Goal: Information Seeking & Learning: Learn about a topic

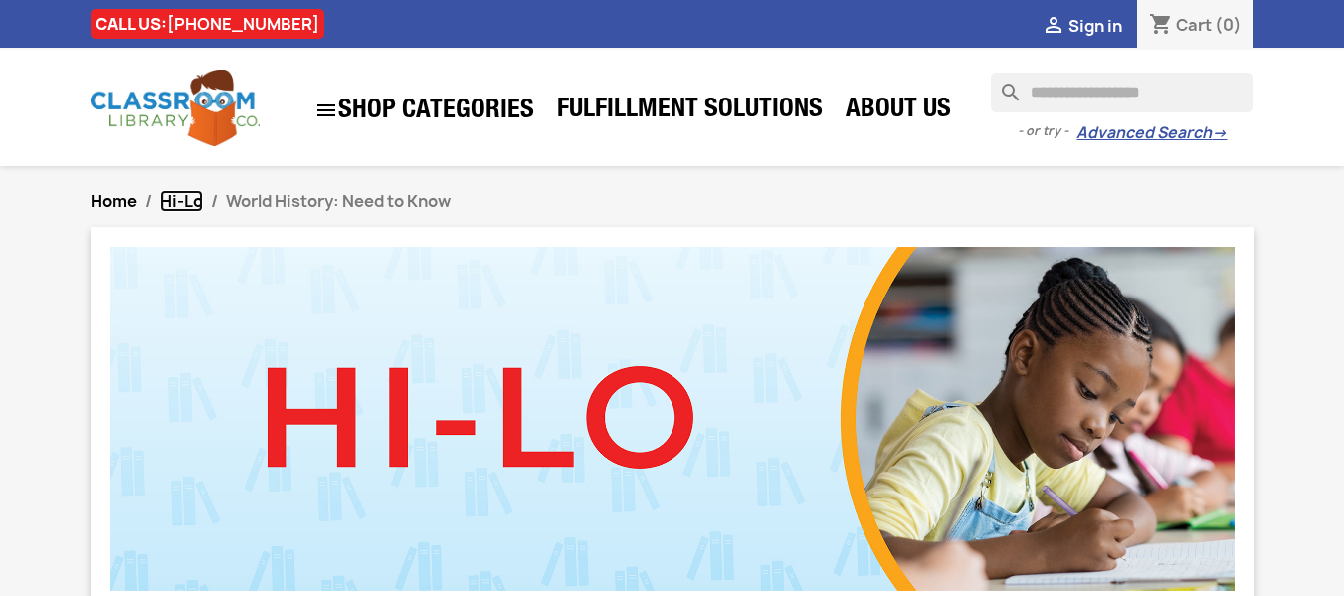
click at [196, 200] on span "Hi-Lo" at bounding box center [181, 201] width 43 height 22
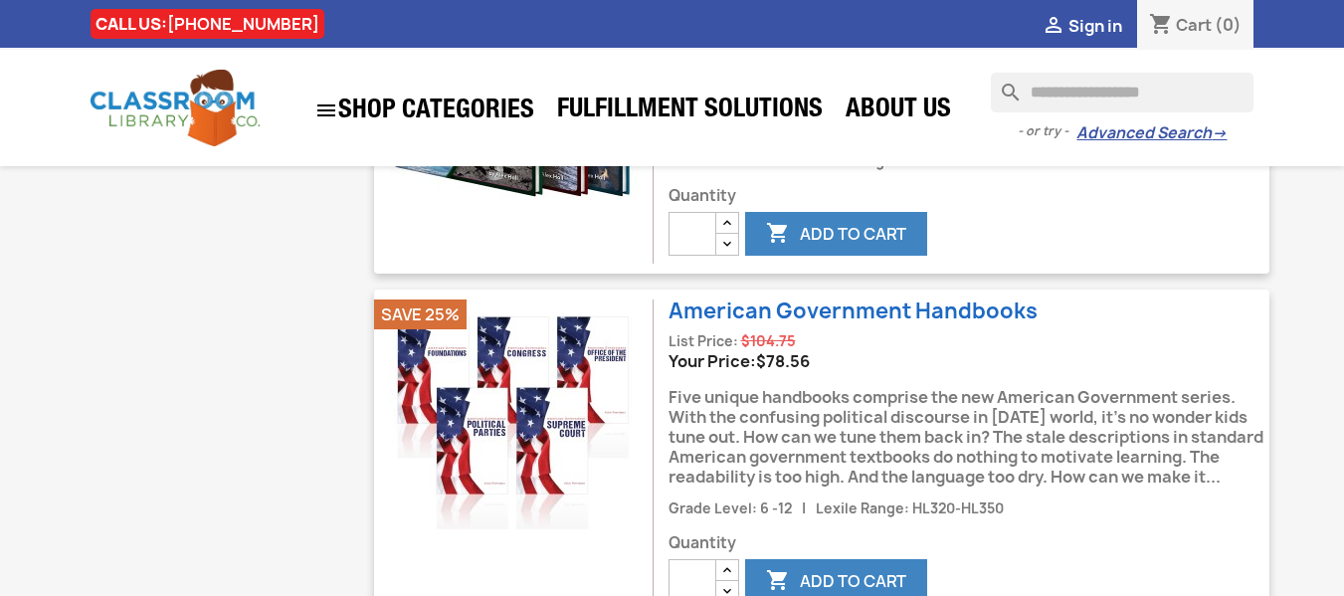
scroll to position [2288, 0]
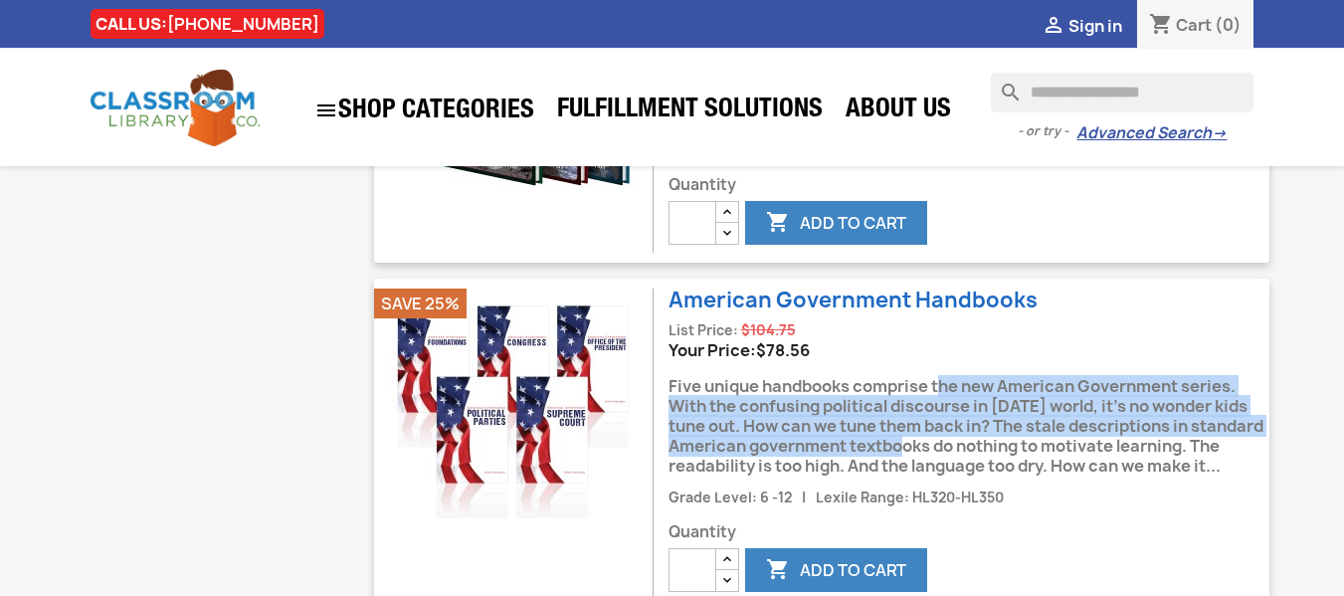
drag, startPoint x: 853, startPoint y: 367, endPoint x: 869, endPoint y: 431, distance: 65.6
click at [869, 431] on div "Five unique handbooks comprise the new American Government series. With the con…" at bounding box center [968, 423] width 601 height 126
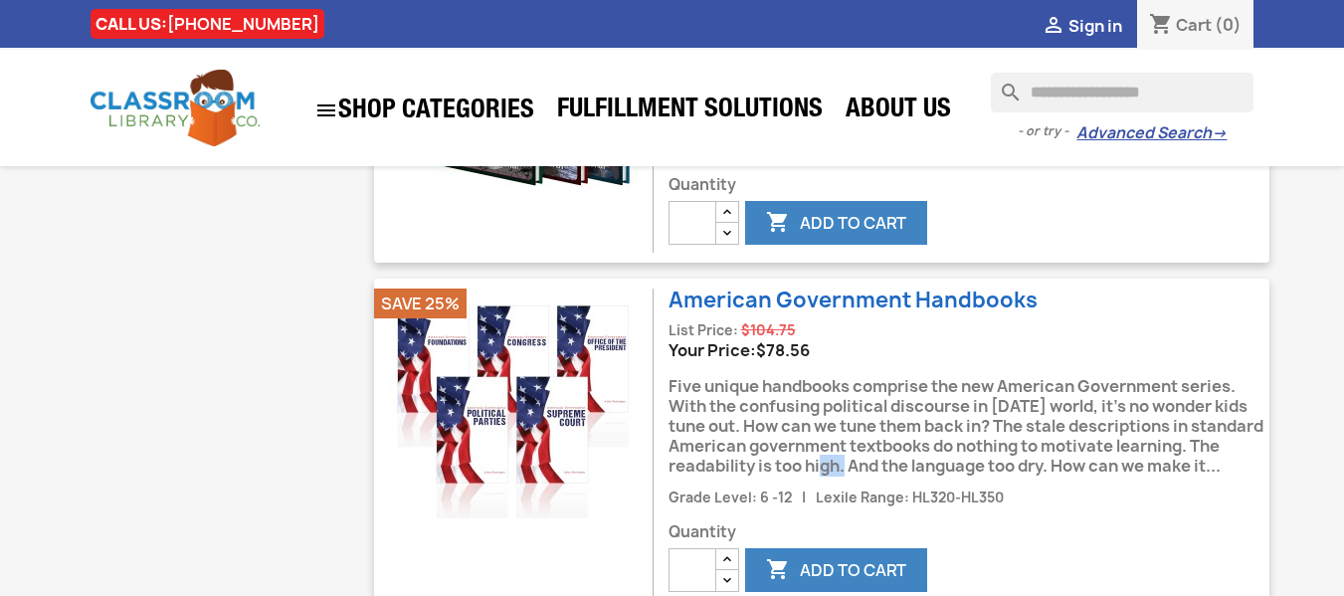
drag, startPoint x: 865, startPoint y: 447, endPoint x: 849, endPoint y: 443, distance: 16.4
click at [849, 443] on div "Five unique handbooks comprise the new American Government series. With the con…" at bounding box center [968, 423] width 601 height 126
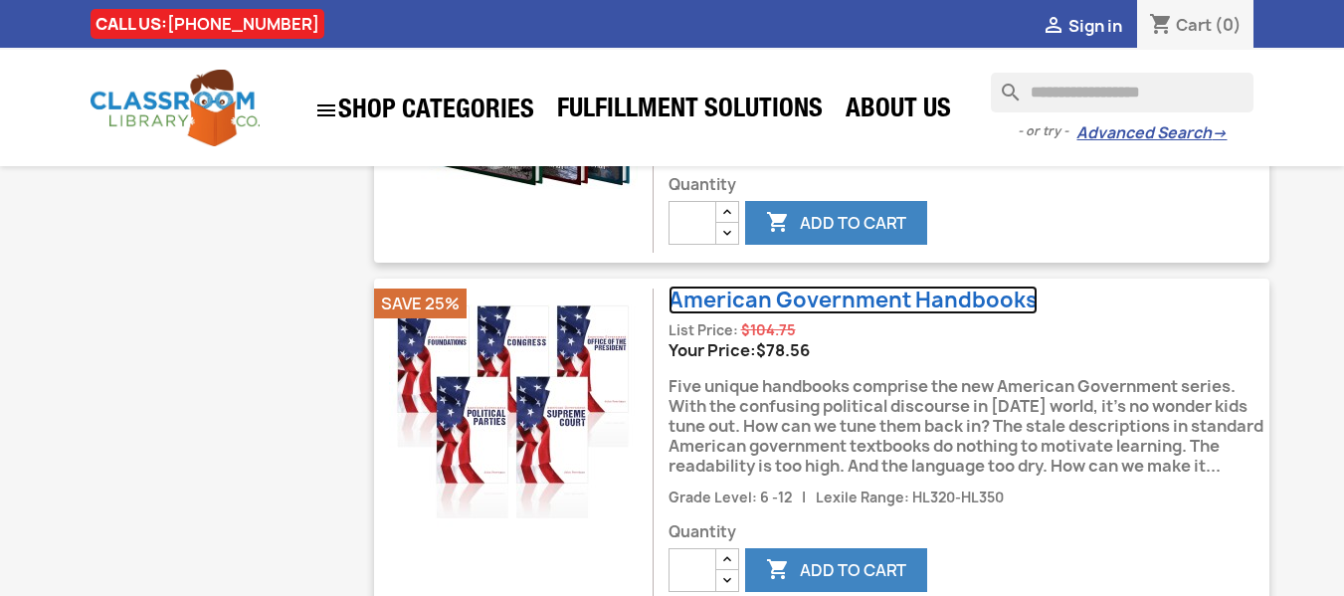
click at [755, 285] on link "American Government Handbooks" at bounding box center [852, 299] width 369 height 29
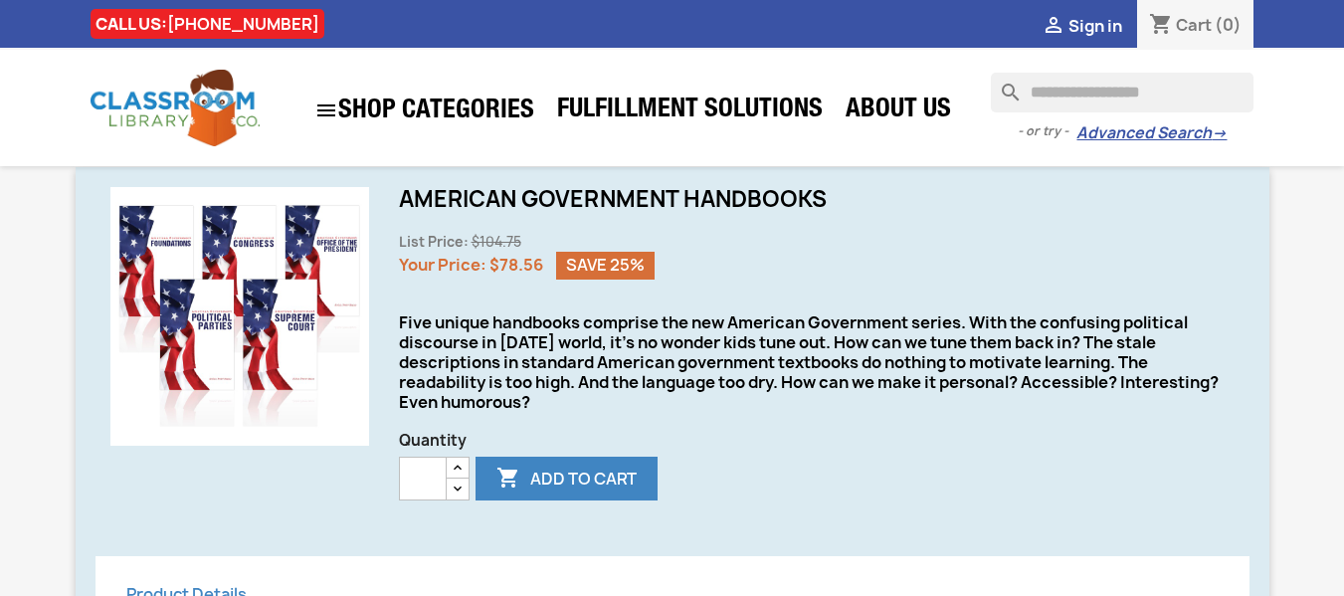
scroll to position [597, 0]
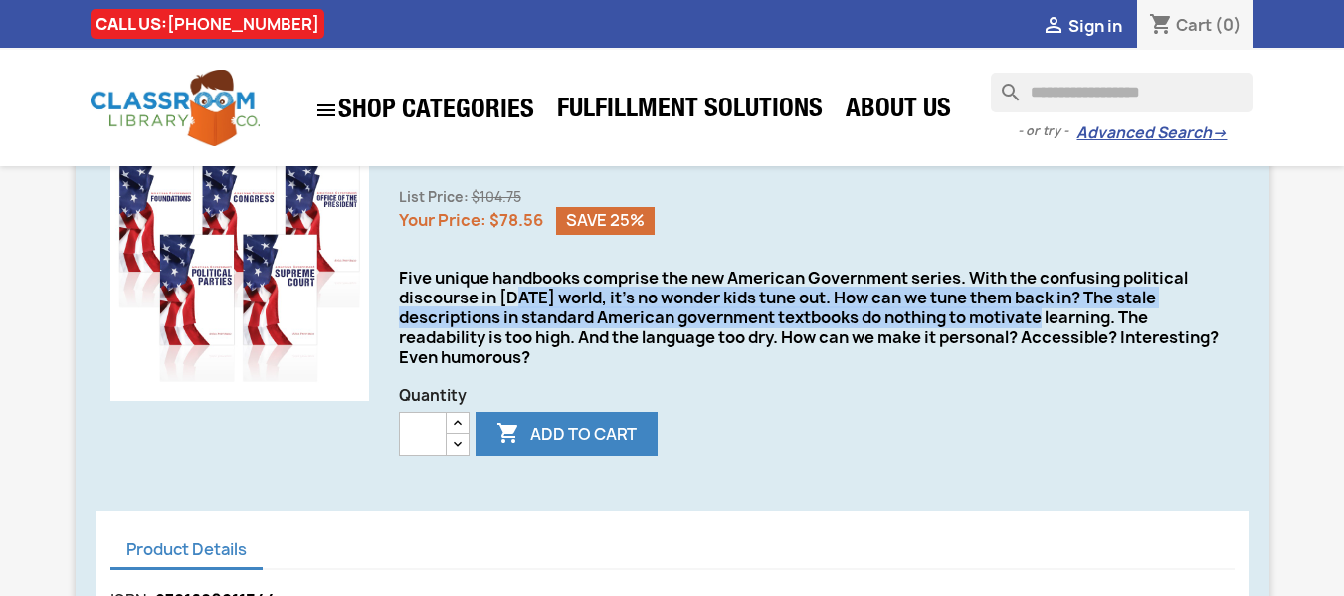
drag, startPoint x: 521, startPoint y: 305, endPoint x: 1040, endPoint y: 319, distance: 519.4
click at [1040, 319] on div "Five unique handbooks comprise the new American Government series. With the con…" at bounding box center [817, 317] width 836 height 99
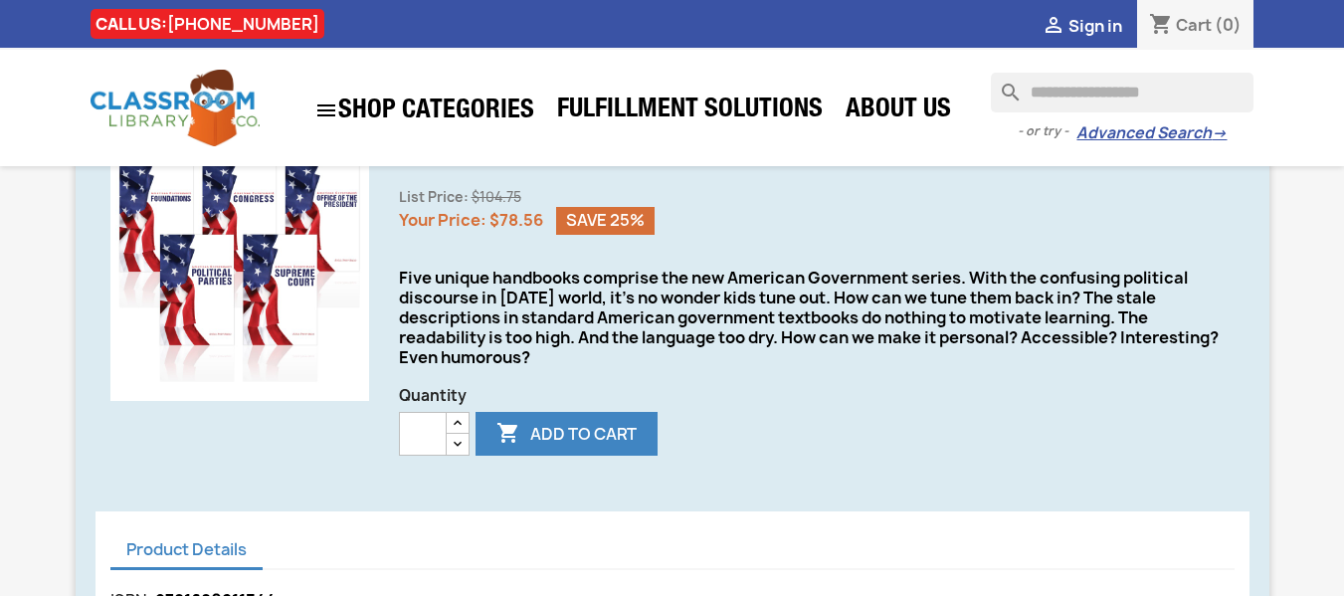
click at [1145, 326] on div "Five unique handbooks comprise the new American Government series. With the con…" at bounding box center [817, 317] width 836 height 99
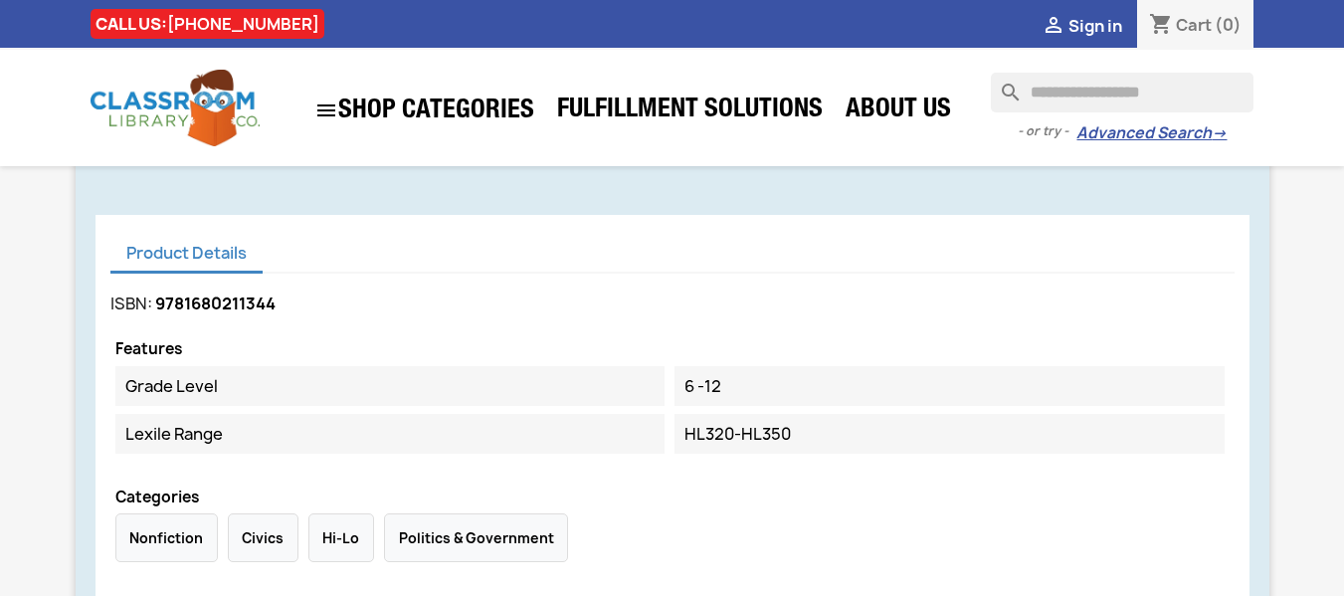
scroll to position [895, 0]
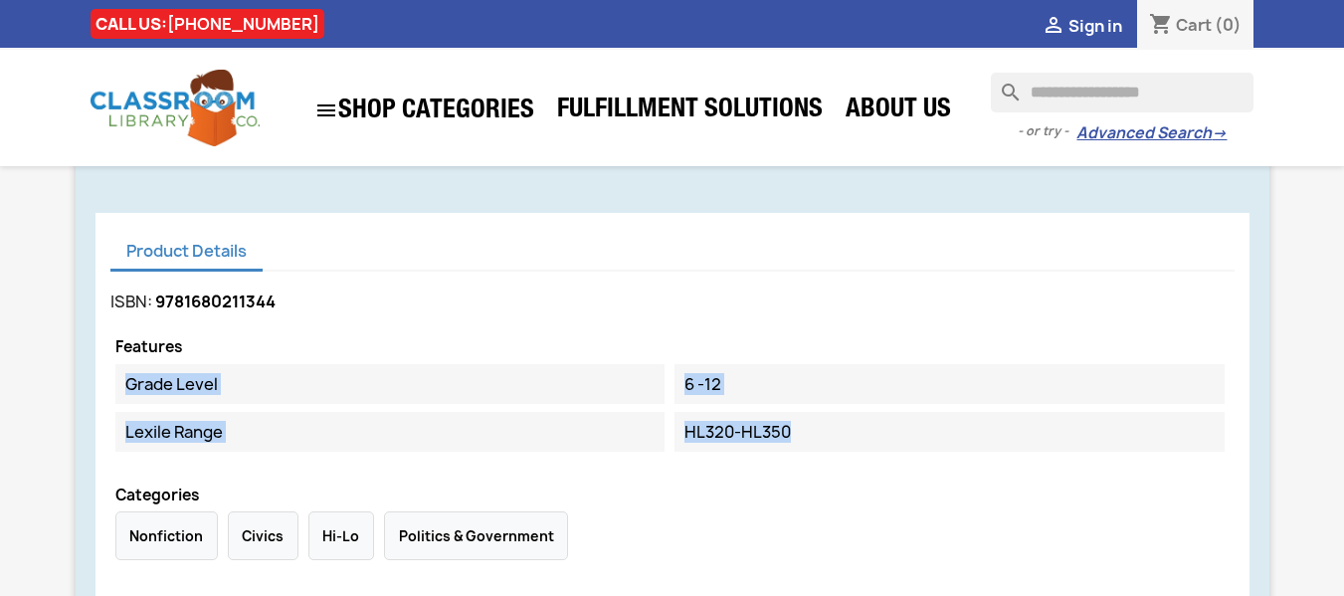
drag, startPoint x: 725, startPoint y: 433, endPoint x: 306, endPoint y: 339, distance: 429.1
click at [305, 340] on section "Features Grade Level 6 -12 Lexile Range HL320-HL350" at bounding box center [674, 399] width 1119 height 120
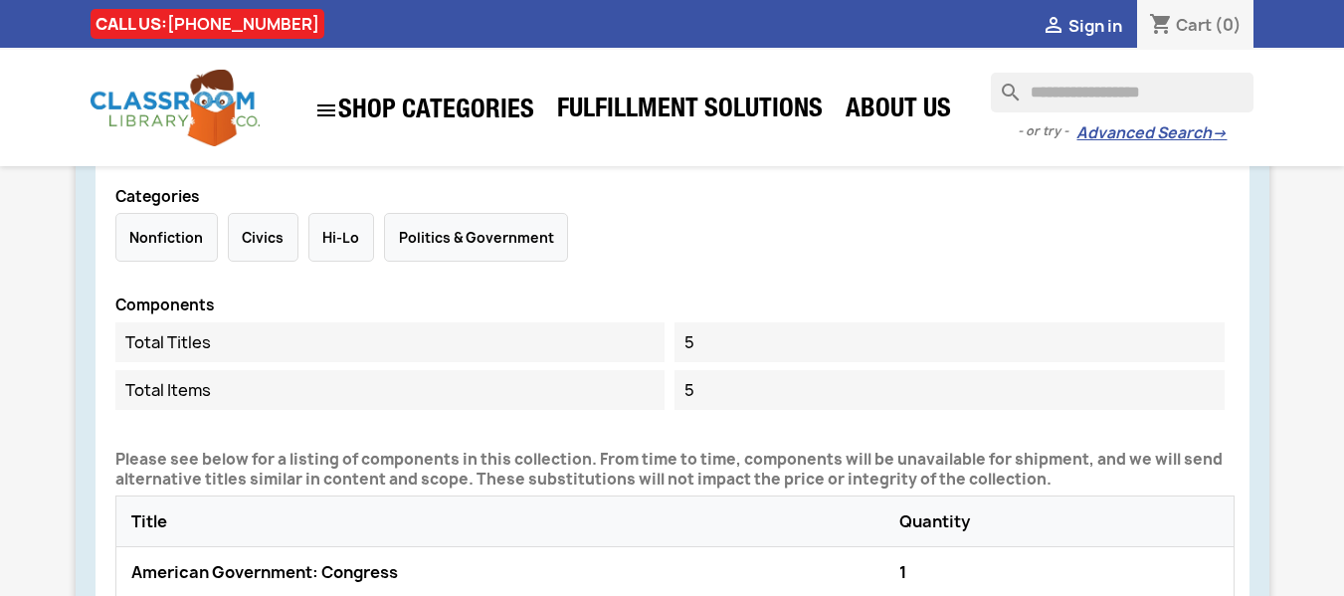
click at [488, 331] on dt "Total Titles" at bounding box center [390, 342] width 550 height 40
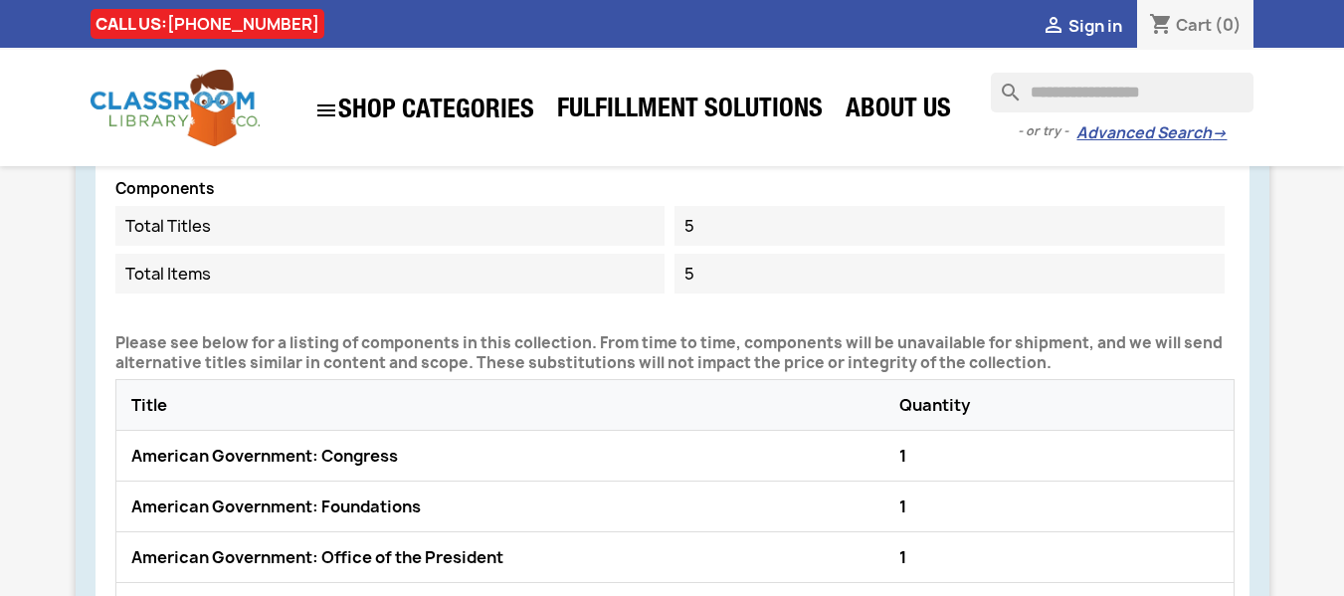
scroll to position [1492, 0]
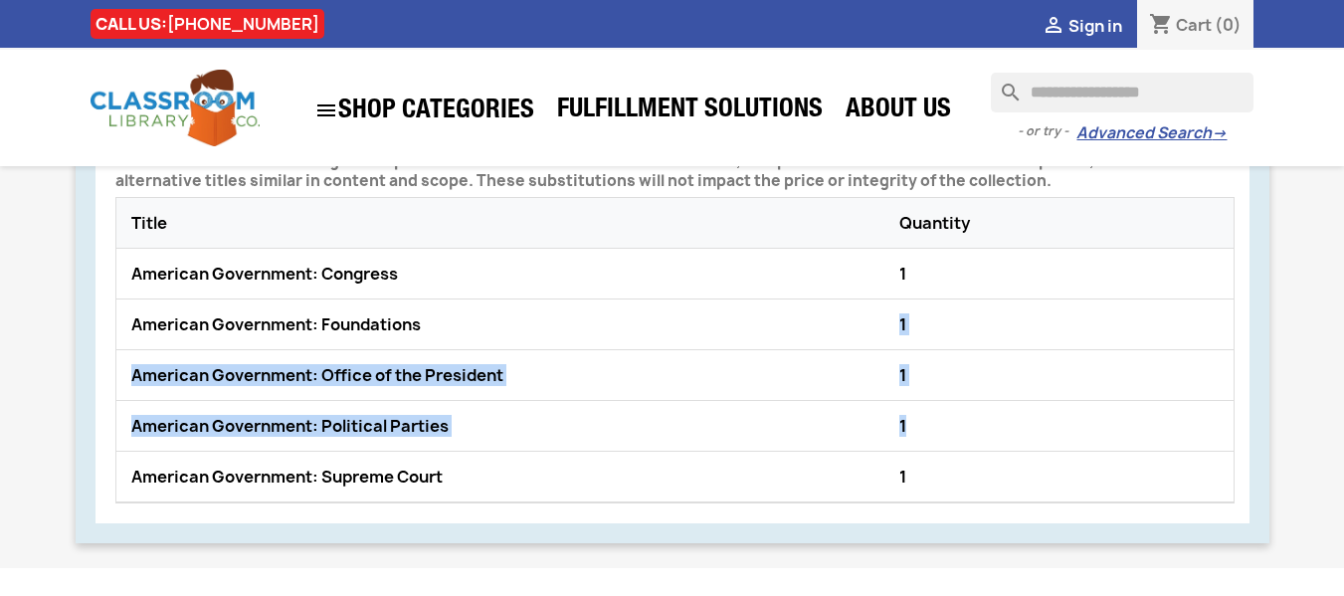
drag, startPoint x: 672, startPoint y: 343, endPoint x: 1112, endPoint y: 406, distance: 444.1
click at [1112, 406] on div "American Government: Congress 1 American Government: Foundations 1 American Gov…" at bounding box center [674, 376] width 1117 height 254
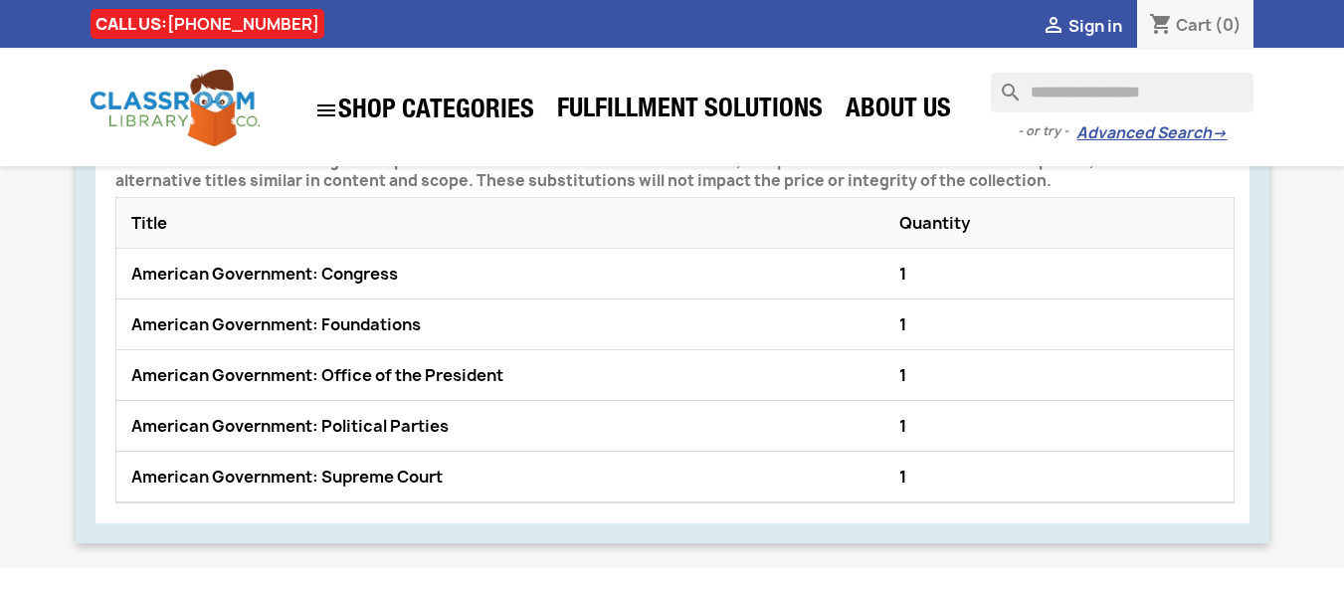
click at [262, 320] on div "American Government: Foundations" at bounding box center [510, 324] width 768 height 30
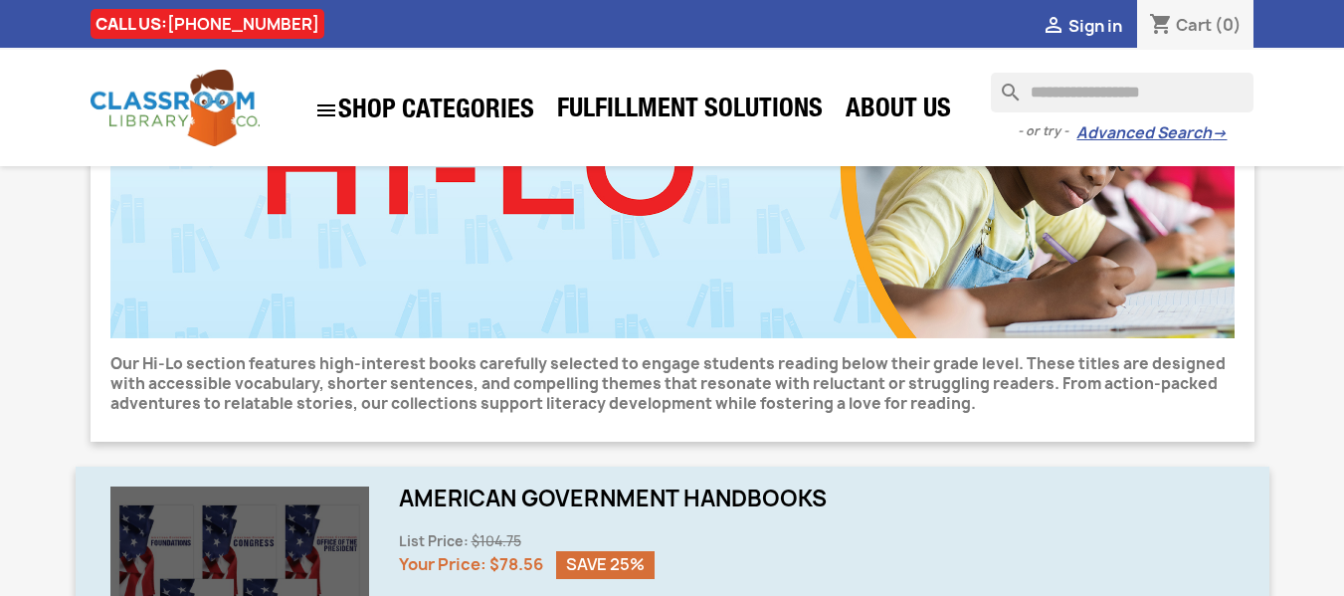
scroll to position [524, 0]
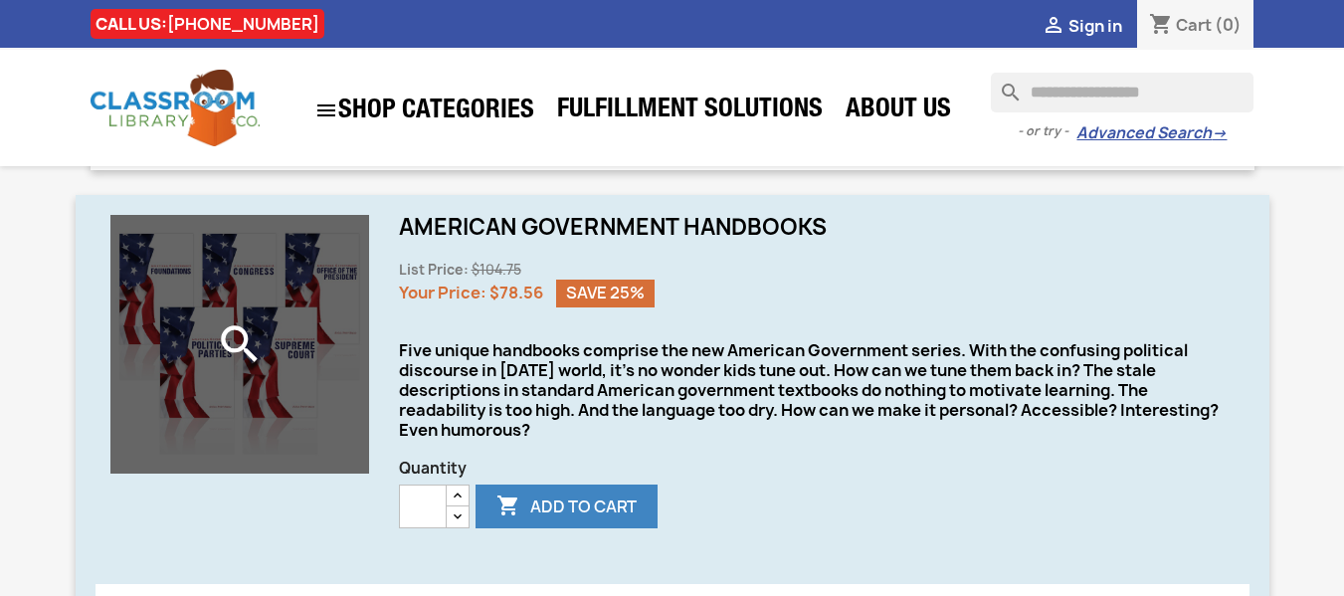
click at [223, 356] on icon "search" at bounding box center [240, 344] width 50 height 50
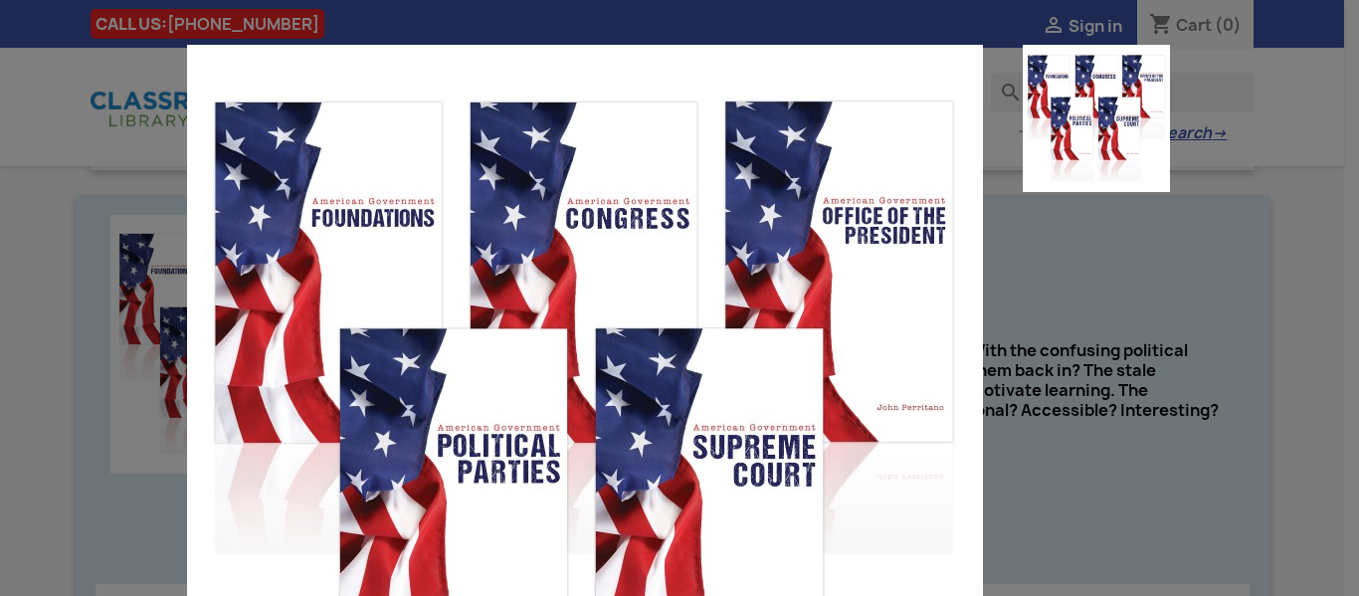
click at [685, 342] on img at bounding box center [585, 443] width 796 height 796
click at [901, 409] on img at bounding box center [585, 443] width 796 height 796
click at [1290, 369] on div "Five unique handbooks comprise the new American Government series. With the con…" at bounding box center [679, 298] width 1359 height 596
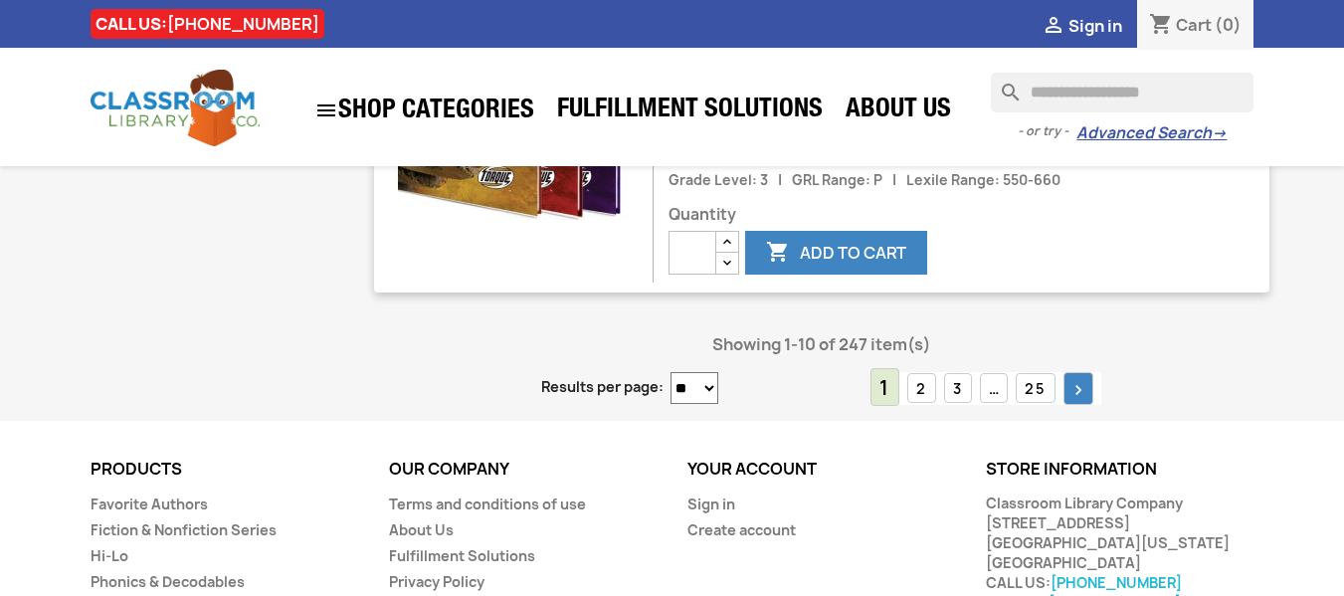
scroll to position [3998, 0]
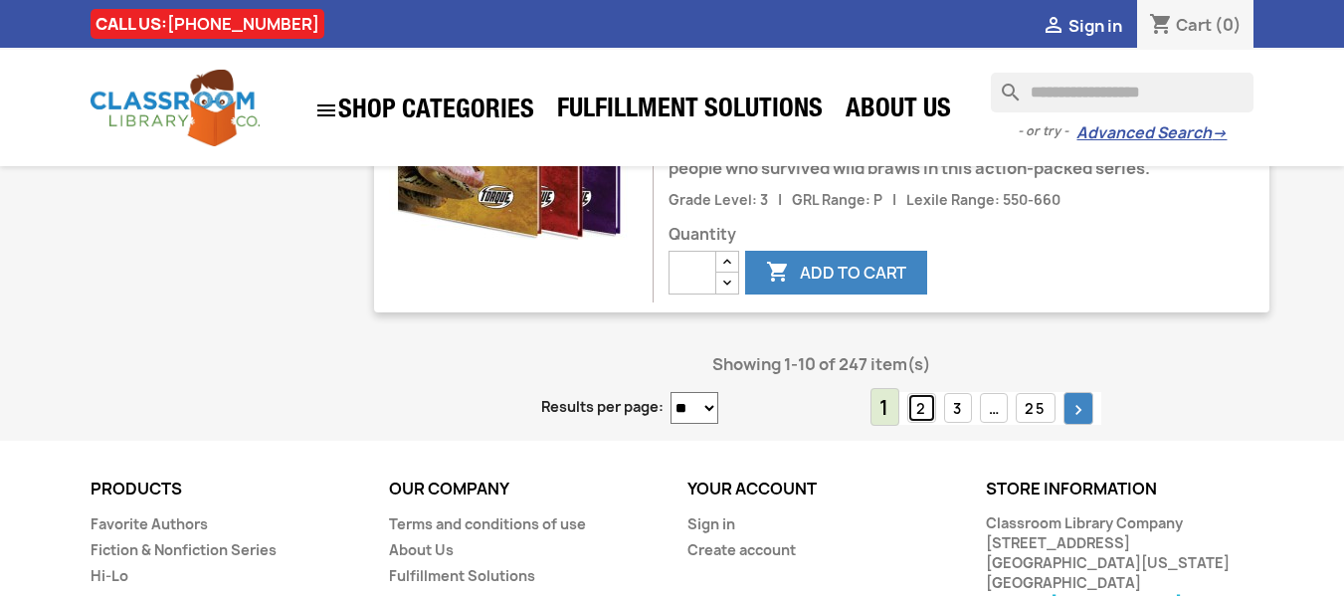
click at [917, 405] on link "2" at bounding box center [921, 408] width 29 height 31
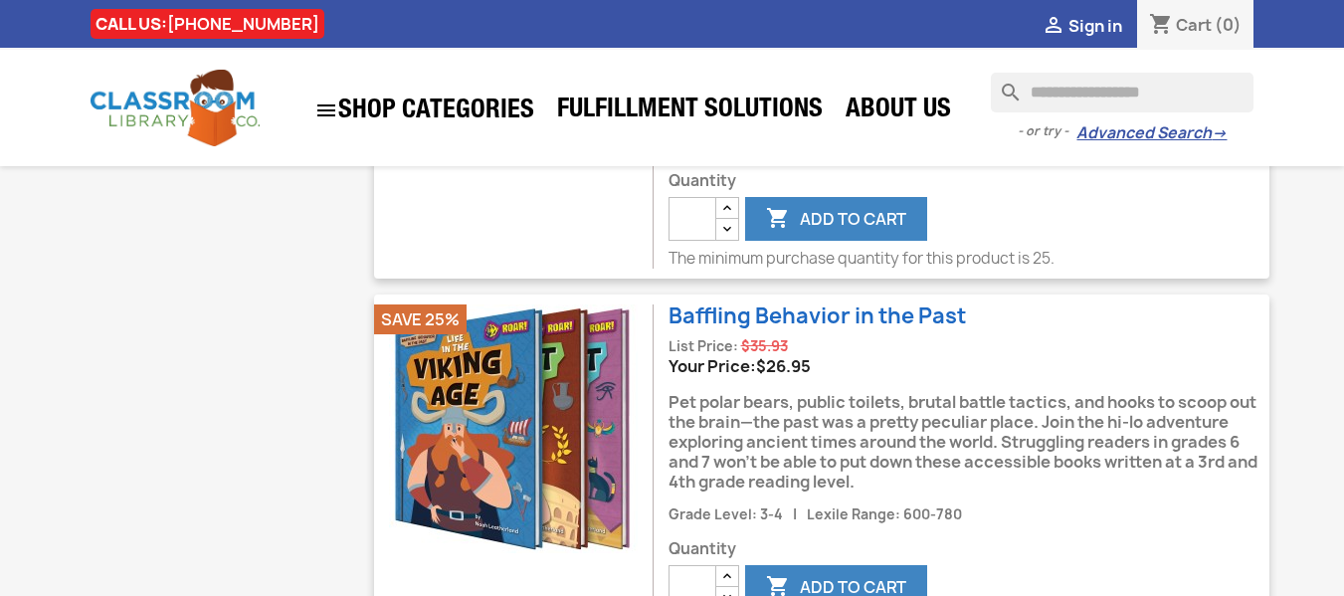
scroll to position [1890, 0]
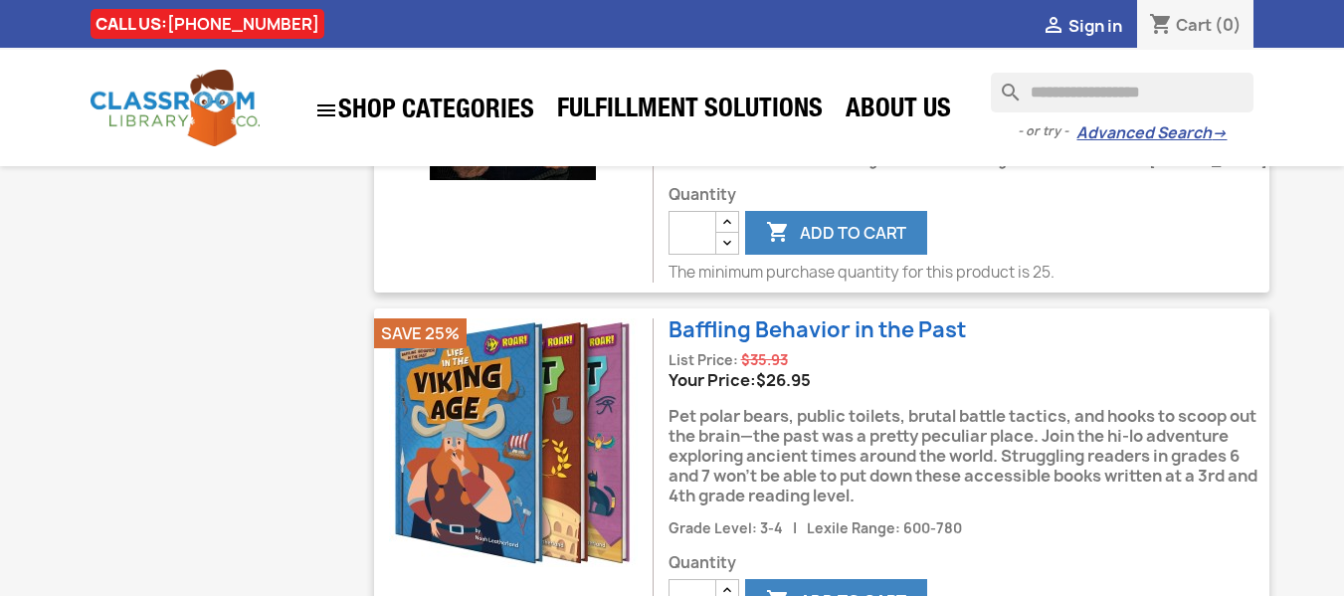
drag, startPoint x: 853, startPoint y: 378, endPoint x: 1178, endPoint y: 465, distance: 335.9
click at [1178, 465] on div "Pet polar bears, public toilets, brutal battle tactics, and hooks to scoop out …" at bounding box center [968, 453] width 601 height 126
click at [1178, 464] on div "Pet polar bears, public toilets, brutal battle tactics, and hooks to scoop out …" at bounding box center [968, 453] width 601 height 126
drag, startPoint x: 1131, startPoint y: 450, endPoint x: 1103, endPoint y: 379, distance: 75.9
click at [1115, 347] on div "Baffling Behavior in the Past List Price: $35.93 -25% Your Price: $26.95 Save 2…" at bounding box center [968, 417] width 601 height 198
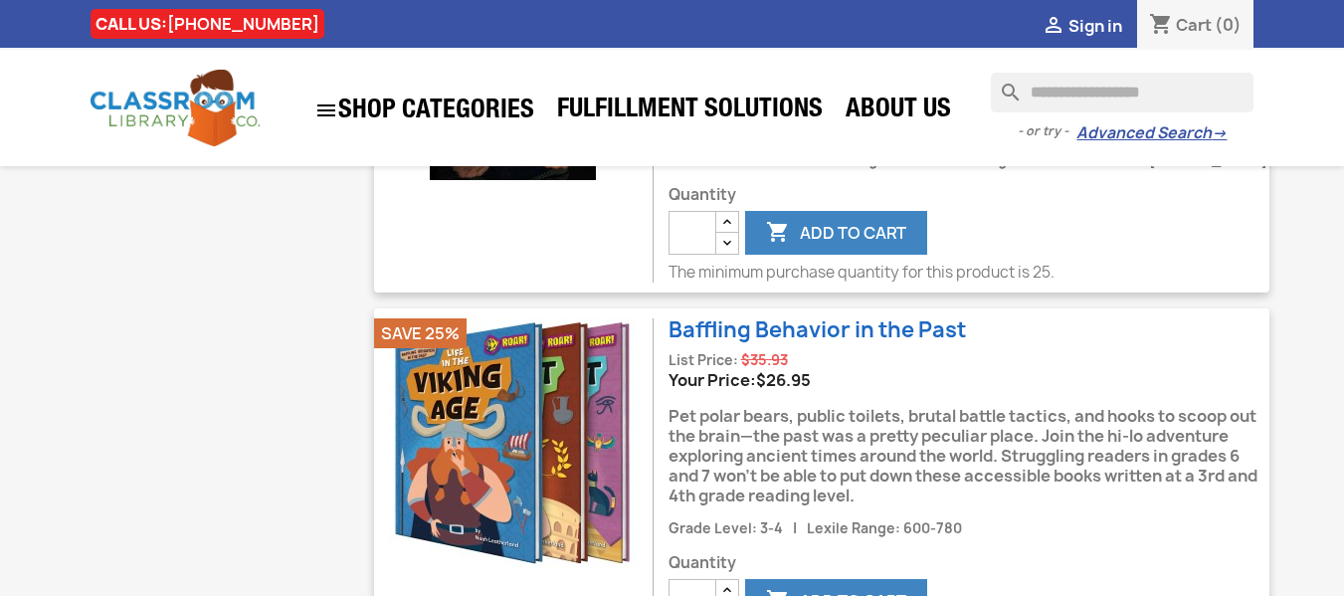
click at [1092, 420] on div "Pet polar bears, public toilets, brutal battle tactics, and hooks to scoop out …" at bounding box center [968, 453] width 601 height 126
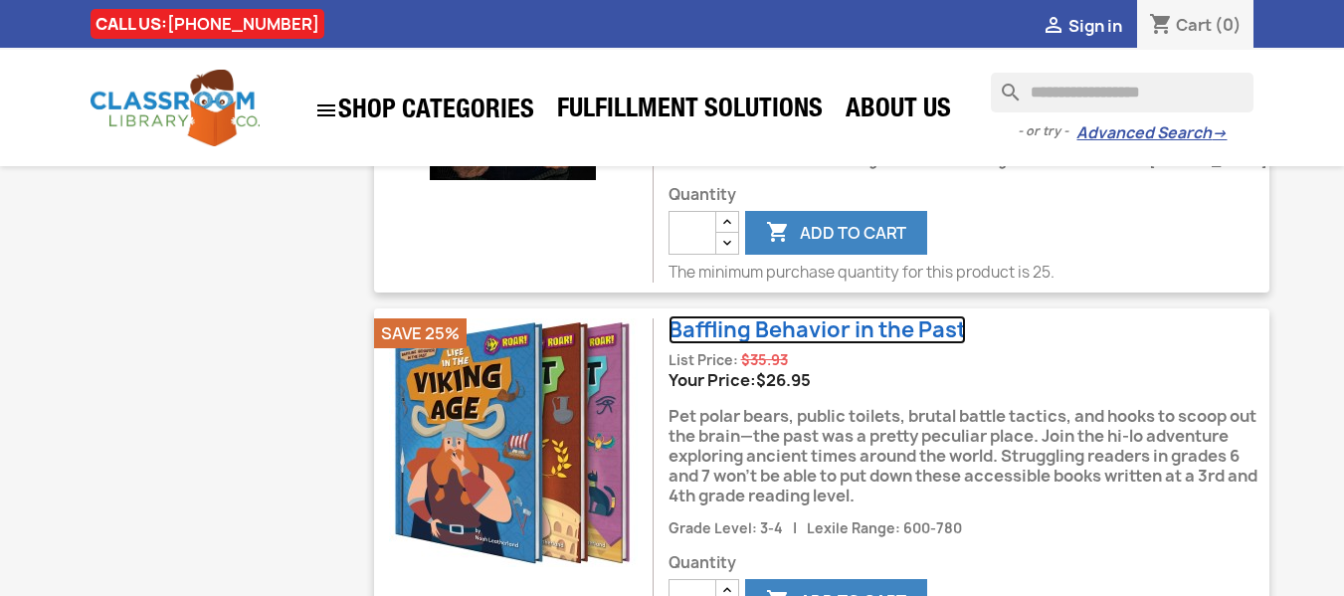
click at [735, 315] on link "Baffling Behavior in the Past" at bounding box center [816, 329] width 297 height 29
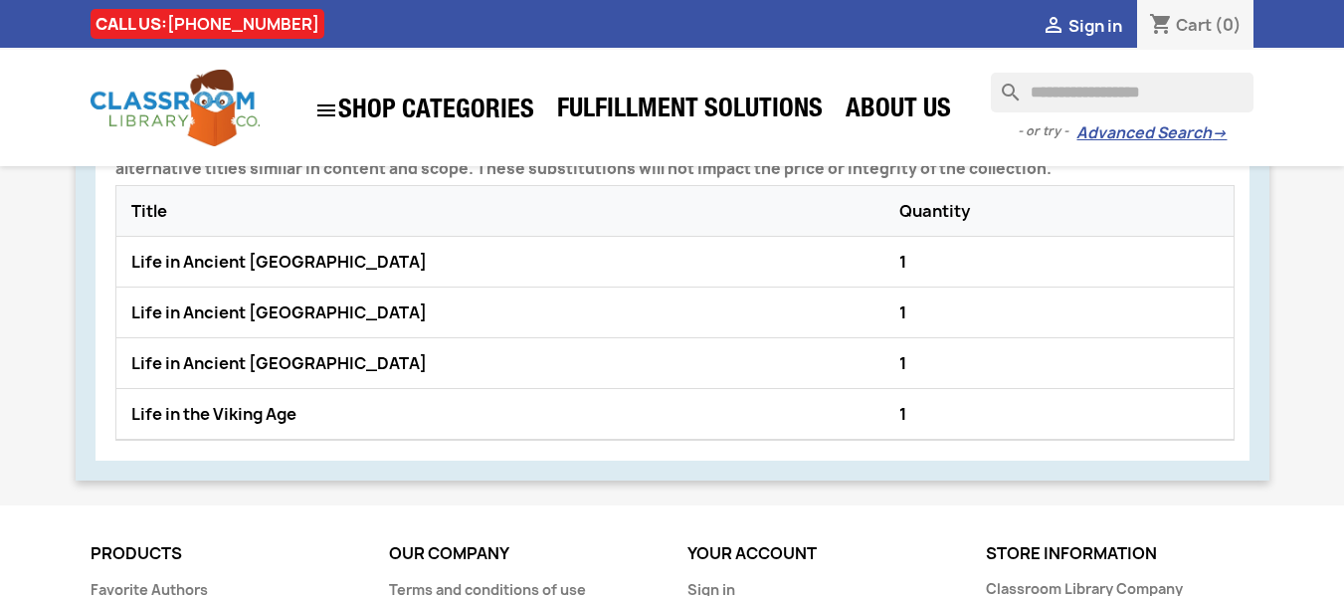
scroll to position [1492, 0]
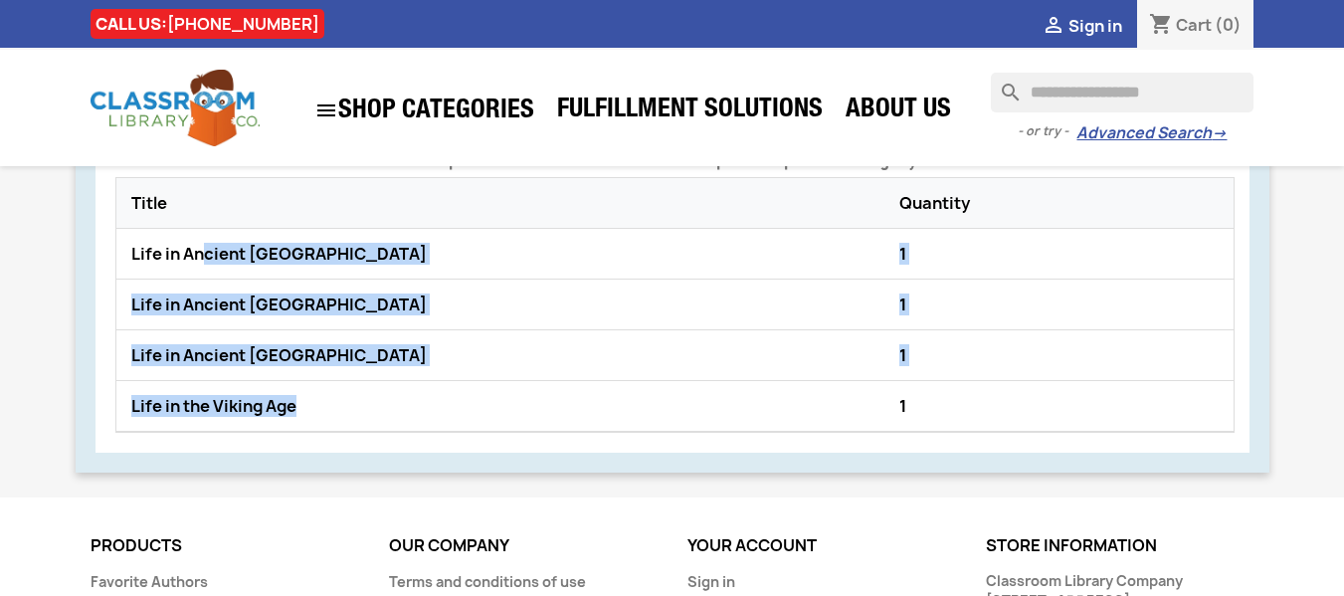
drag, startPoint x: 207, startPoint y: 262, endPoint x: 411, endPoint y: 405, distance: 249.2
click at [407, 406] on div "Life in Ancient [GEOGRAPHIC_DATA] 1 Life in Ancient [GEOGRAPHIC_DATA] 1 Life in…" at bounding box center [674, 330] width 1117 height 203
click at [412, 405] on div "Life in the Viking Age" at bounding box center [510, 406] width 768 height 30
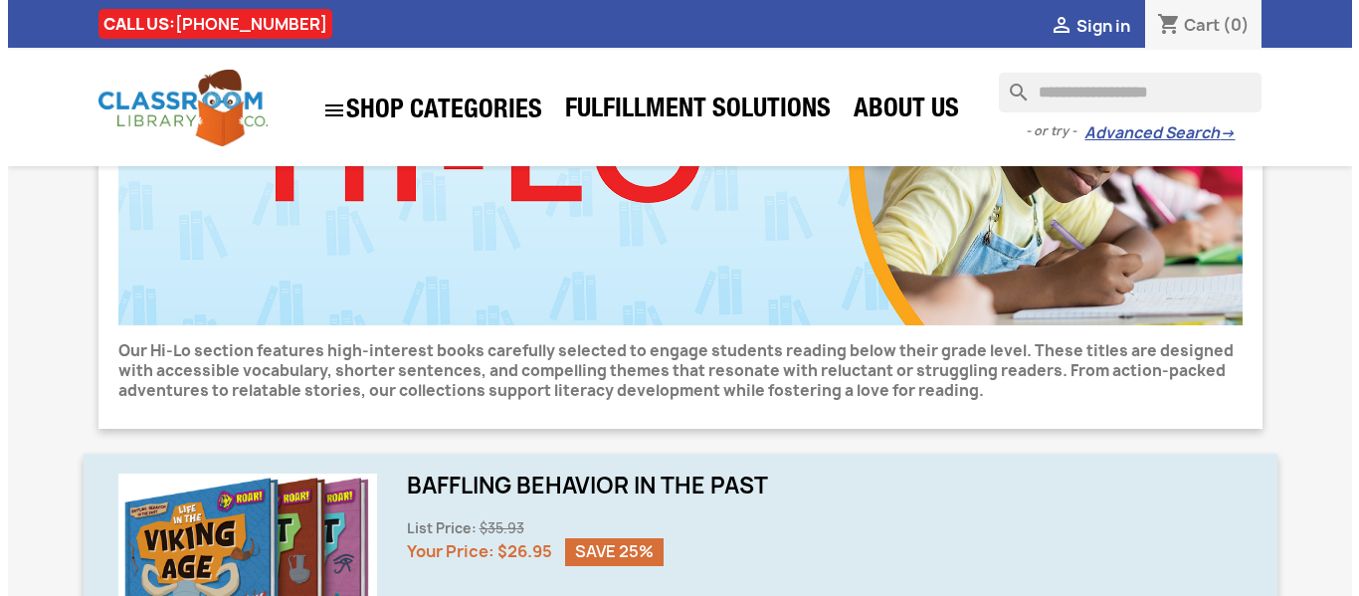
scroll to position [497, 0]
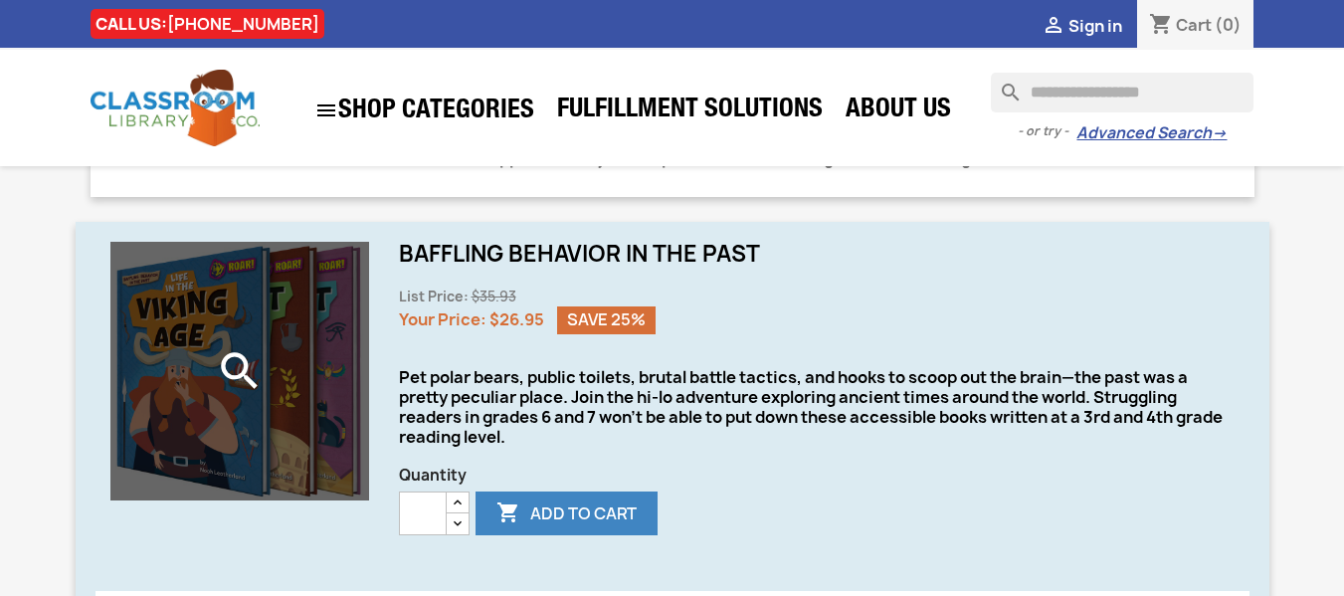
click at [178, 391] on div "search" at bounding box center [239, 371] width 259 height 259
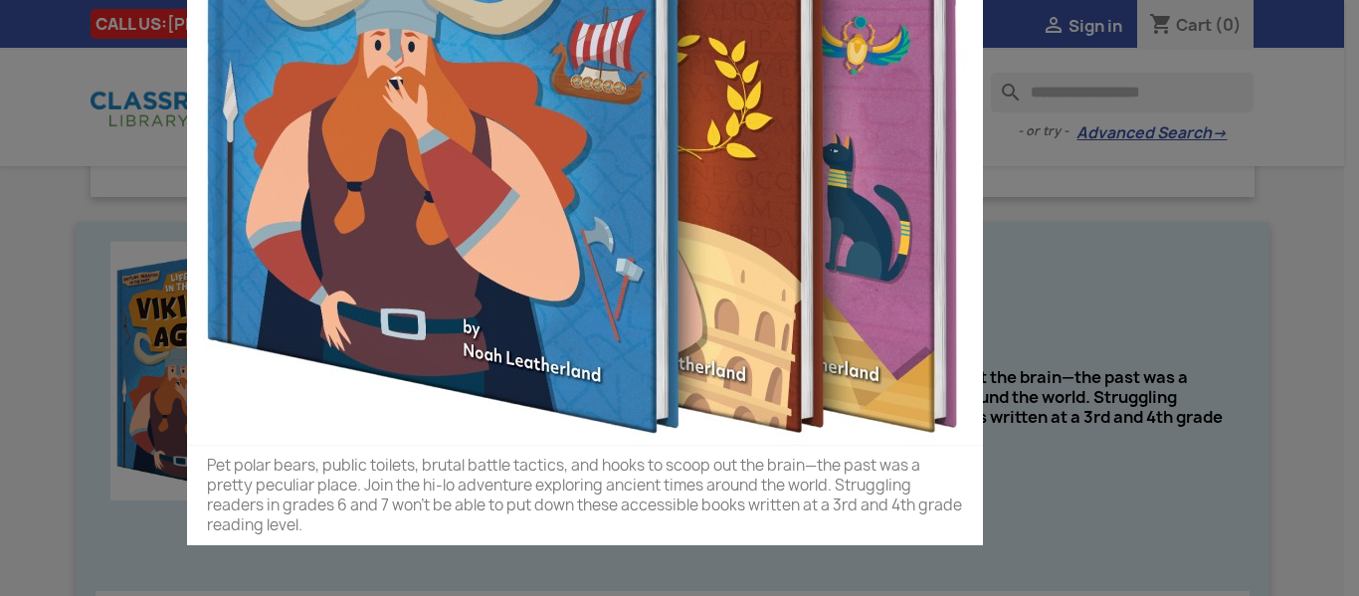
scroll to position [398, 0]
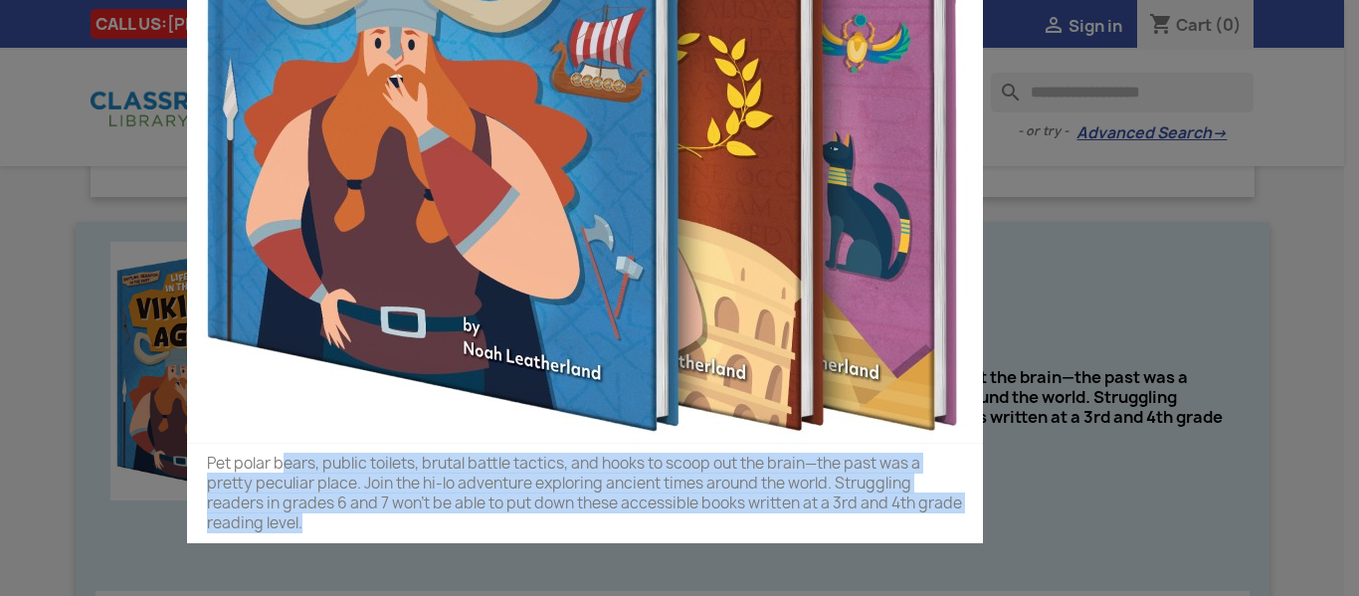
drag, startPoint x: 276, startPoint y: 455, endPoint x: 933, endPoint y: 527, distance: 661.5
click at [933, 527] on p "Pet polar bears, public toilets, brutal battle tactics, and hooks to scoop out …" at bounding box center [585, 494] width 756 height 80
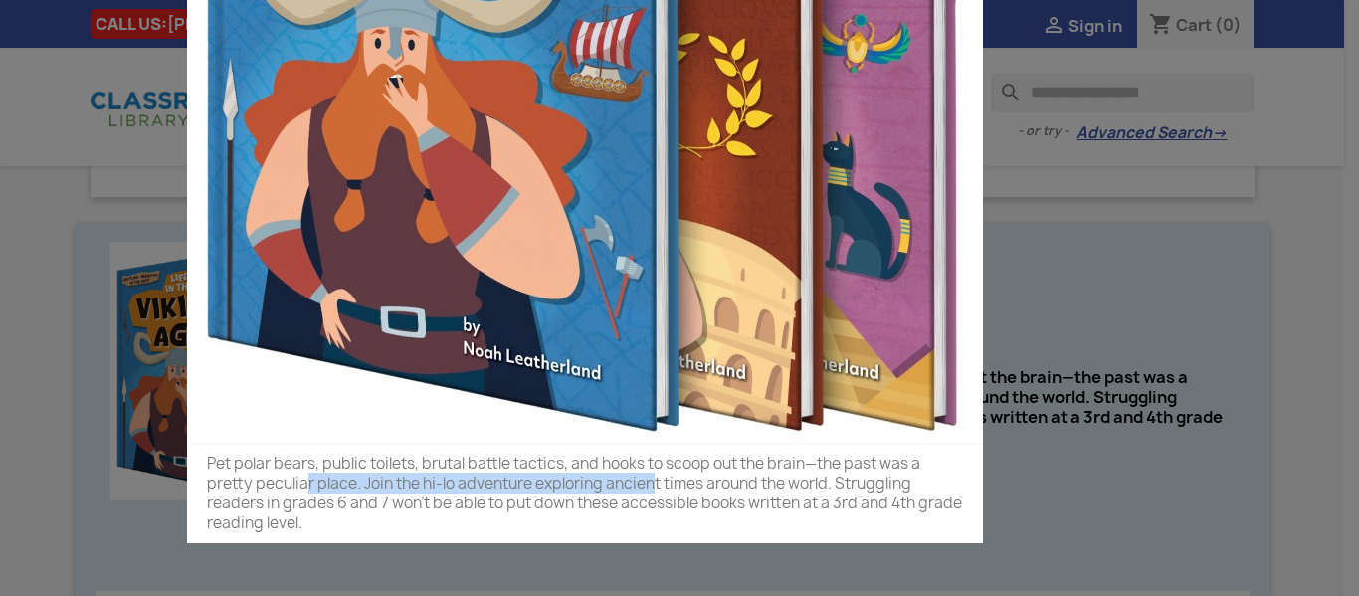
drag, startPoint x: 302, startPoint y: 481, endPoint x: 654, endPoint y: 478, distance: 352.1
click at [649, 480] on p "Pet polar bears, public toilets, brutal battle tactics, and hooks to scoop out …" at bounding box center [585, 494] width 756 height 80
click at [655, 478] on p "Pet polar bears, public toilets, brutal battle tactics, and hooks to scoop out …" at bounding box center [585, 494] width 756 height 80
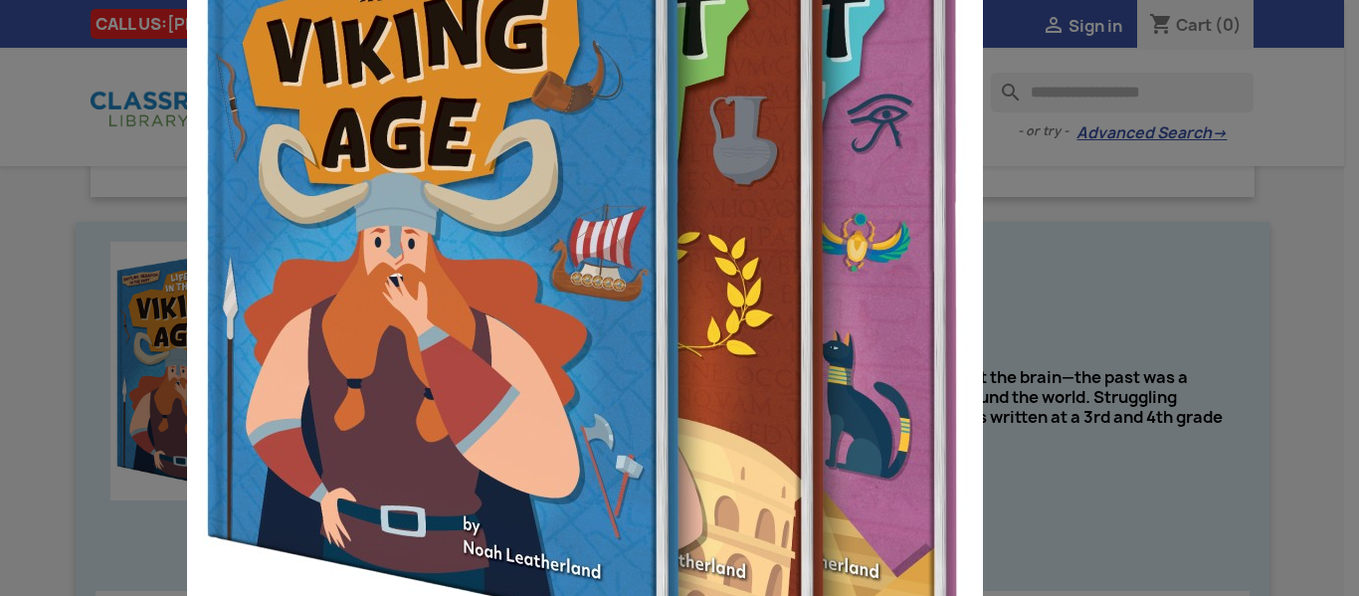
click at [785, 420] on img at bounding box center [585, 244] width 796 height 796
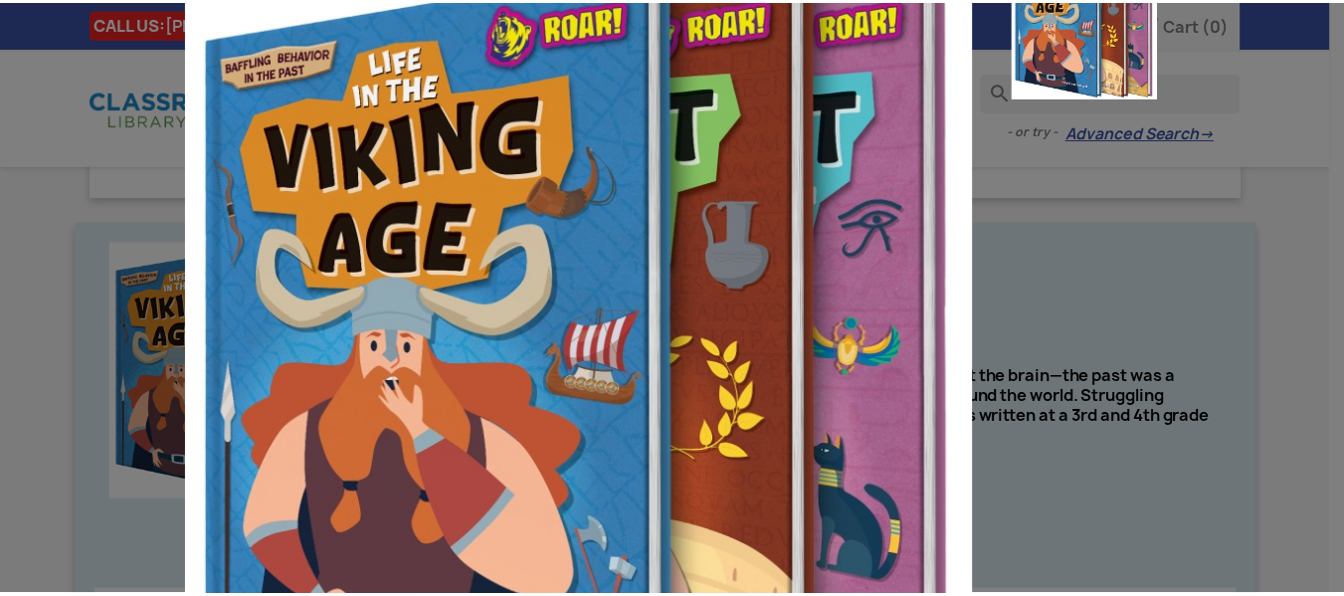
scroll to position [0, 0]
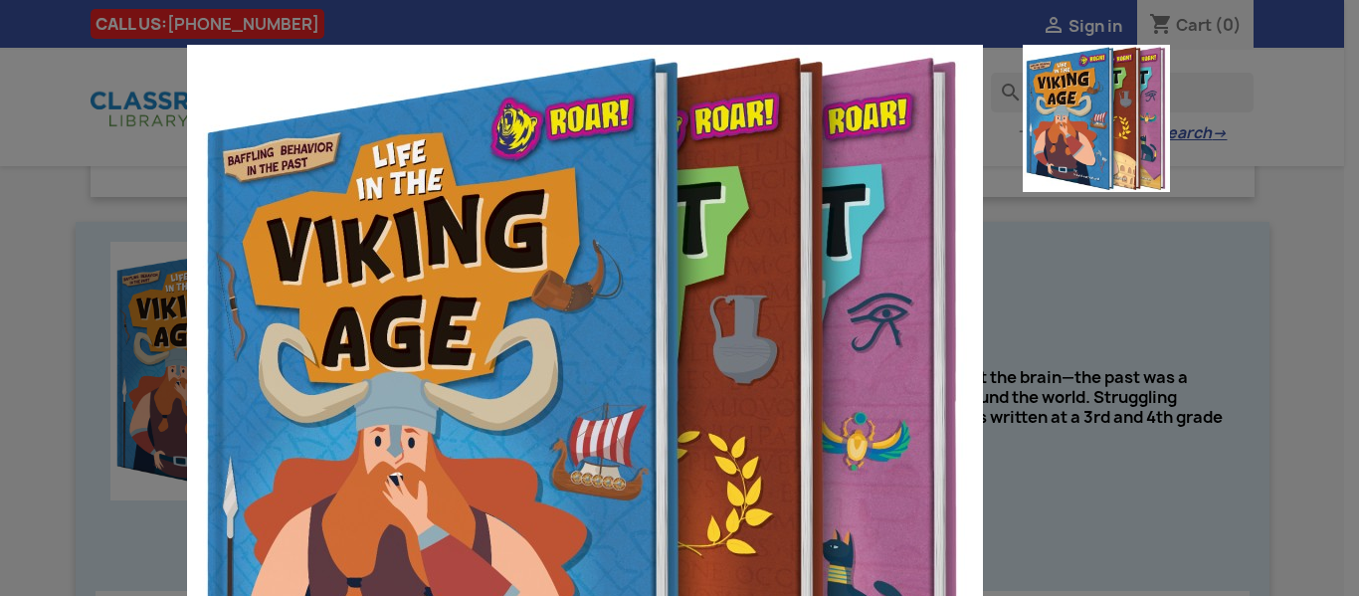
drag, startPoint x: 1336, startPoint y: 443, endPoint x: 1329, endPoint y: 422, distance: 22.0
click at [1333, 434] on div "Pet polar bears, public toilets, brutal battle tactics, and hooks to scoop out …" at bounding box center [679, 298] width 1359 height 596
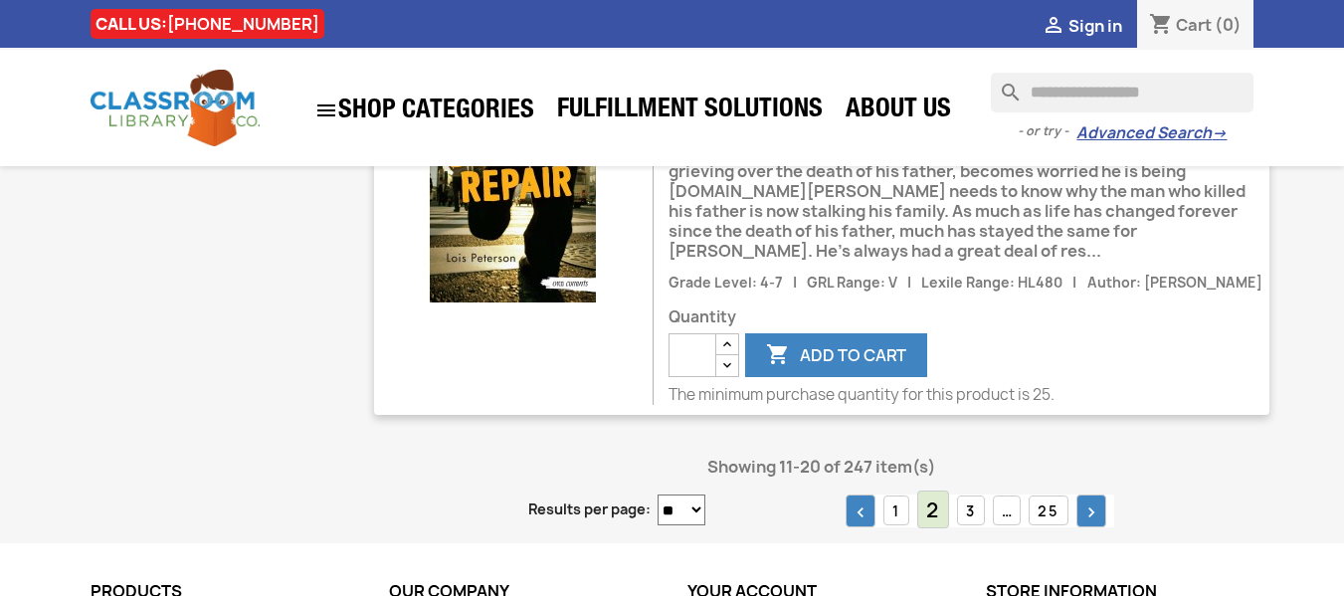
scroll to position [4174, 0]
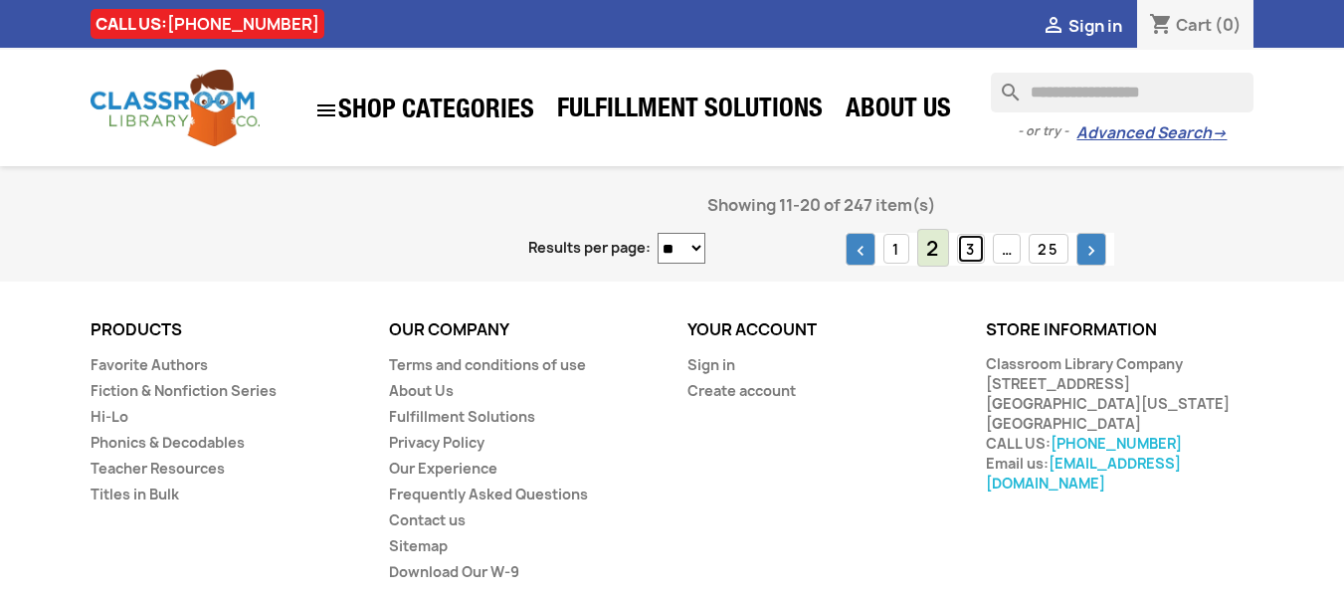
click at [964, 234] on link "3" at bounding box center [971, 249] width 28 height 31
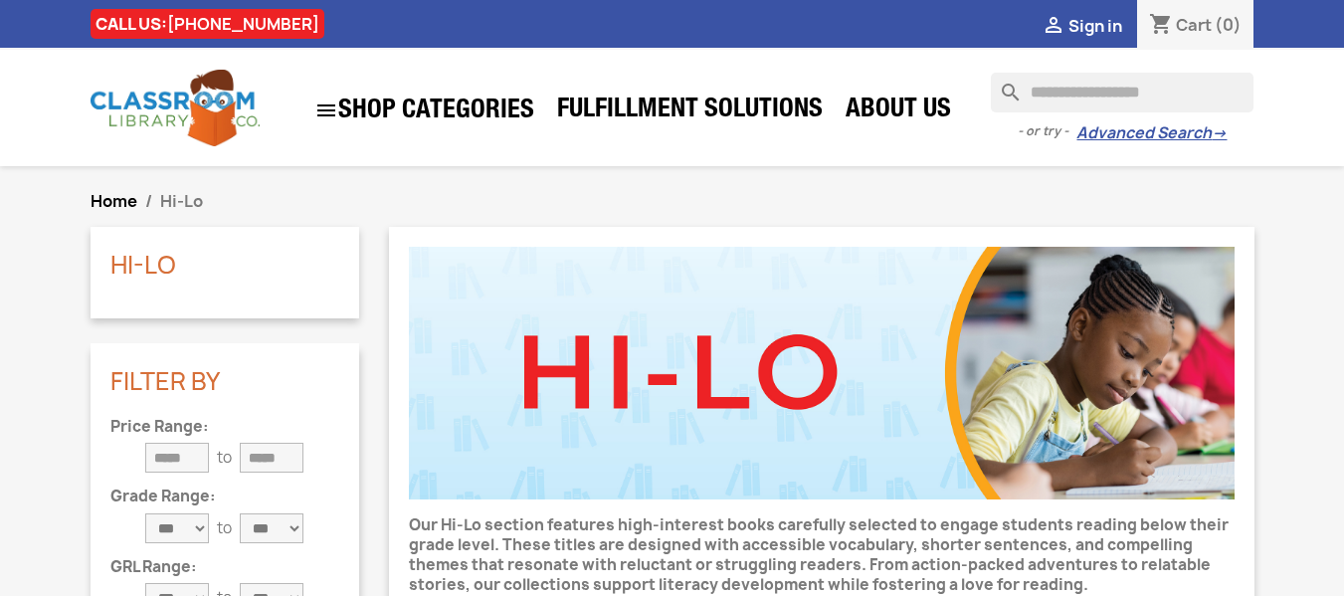
click at [1102, 105] on input "Search" at bounding box center [1122, 93] width 263 height 40
type input "*"
type input "**********"
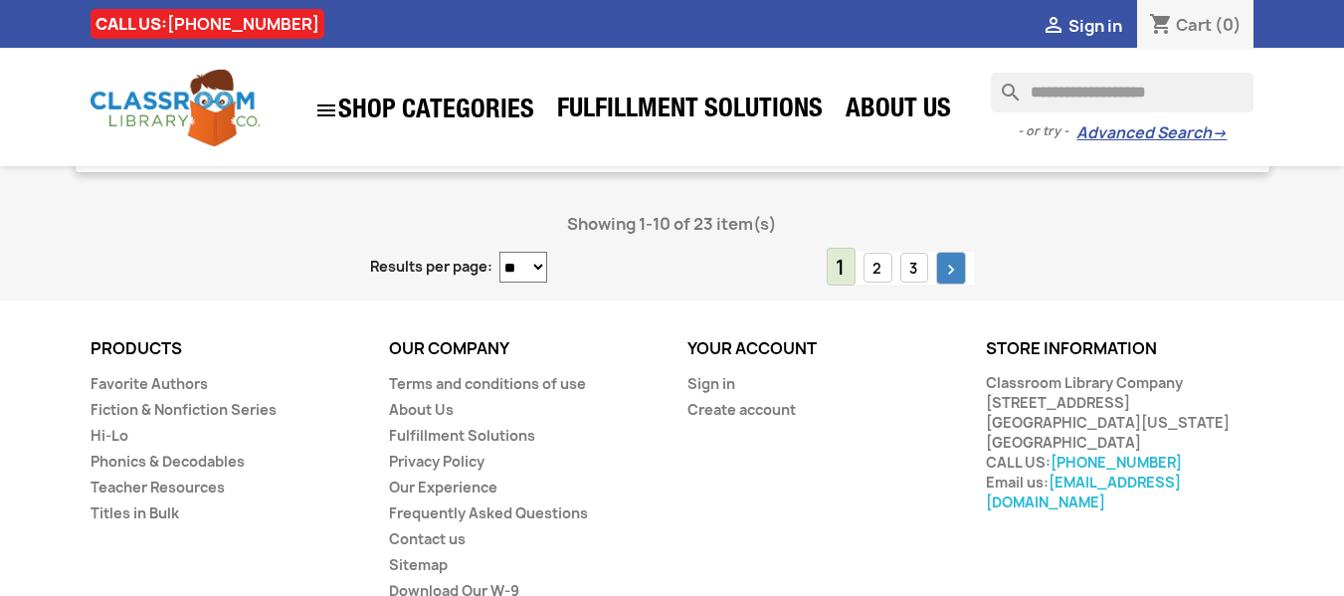
scroll to position [3481, 0]
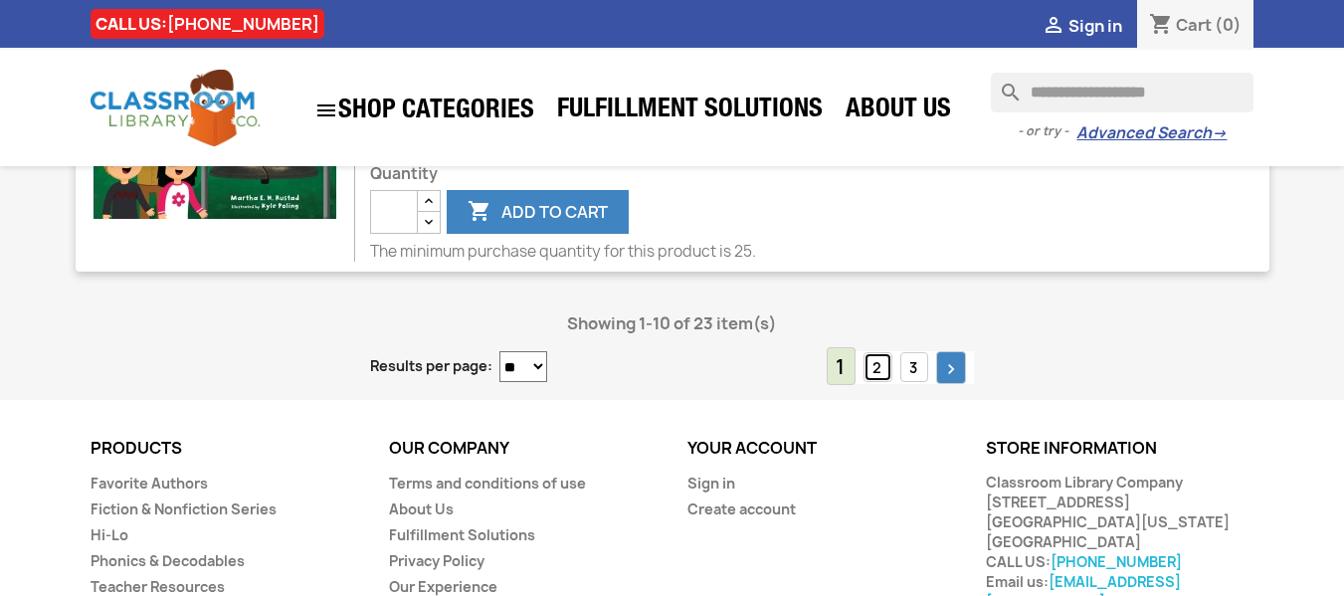
click at [878, 352] on link "2" at bounding box center [877, 367] width 29 height 31
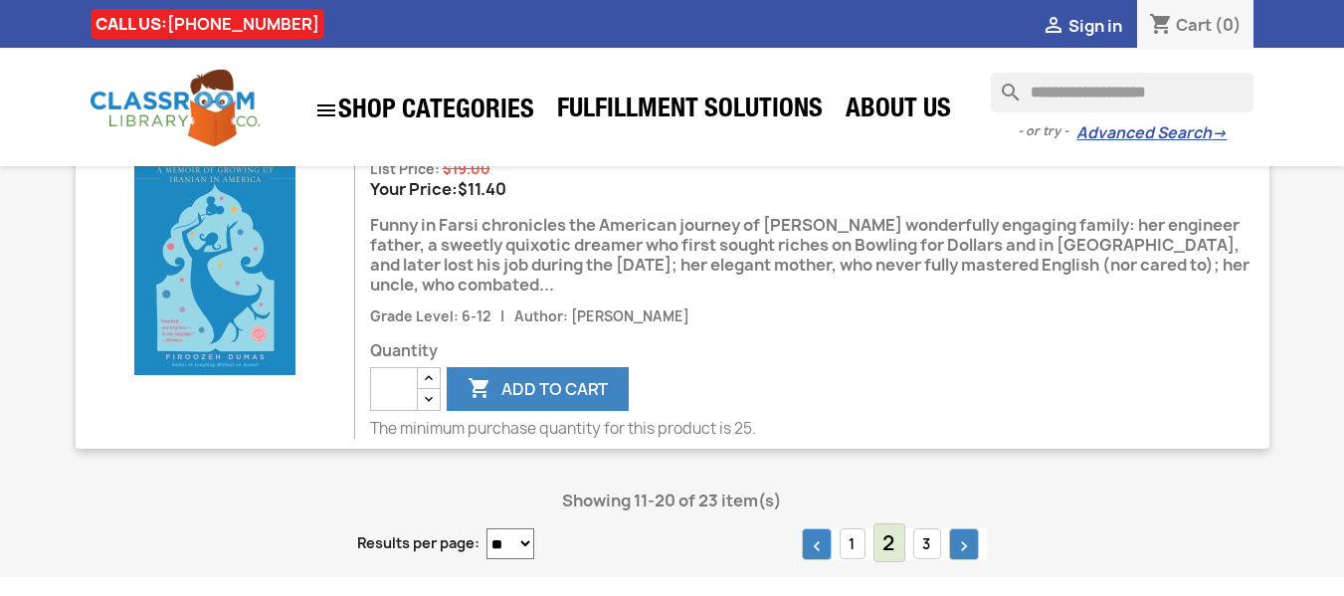
scroll to position [3183, 0]
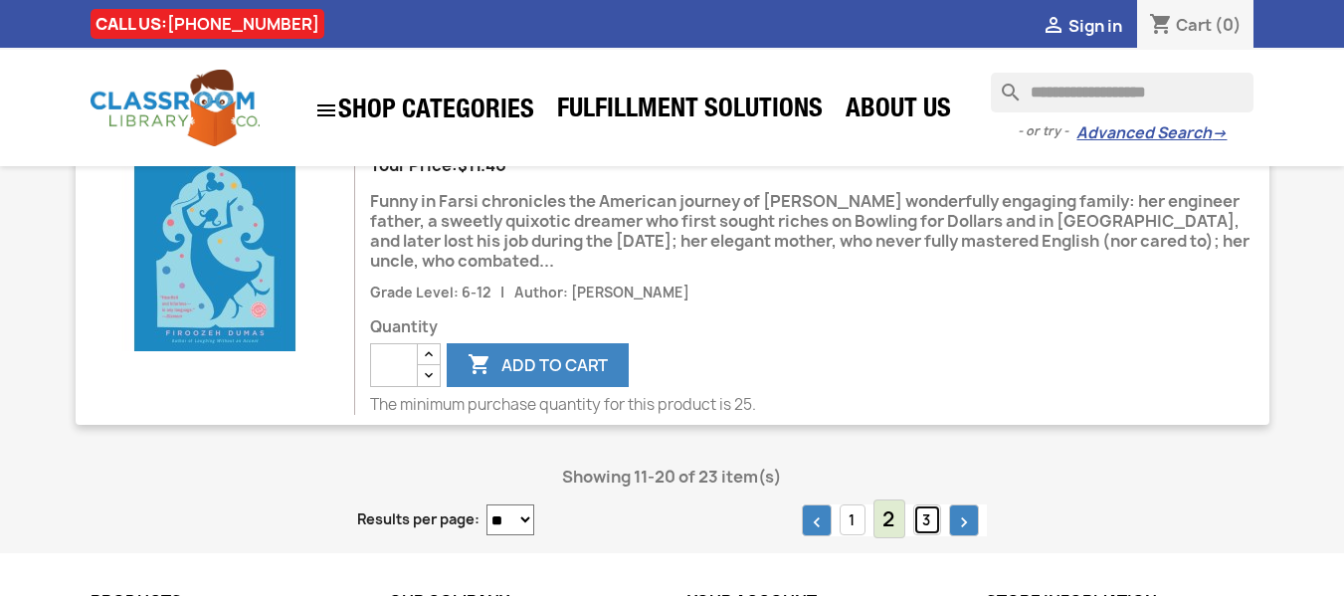
click at [926, 504] on link "3" at bounding box center [927, 519] width 28 height 31
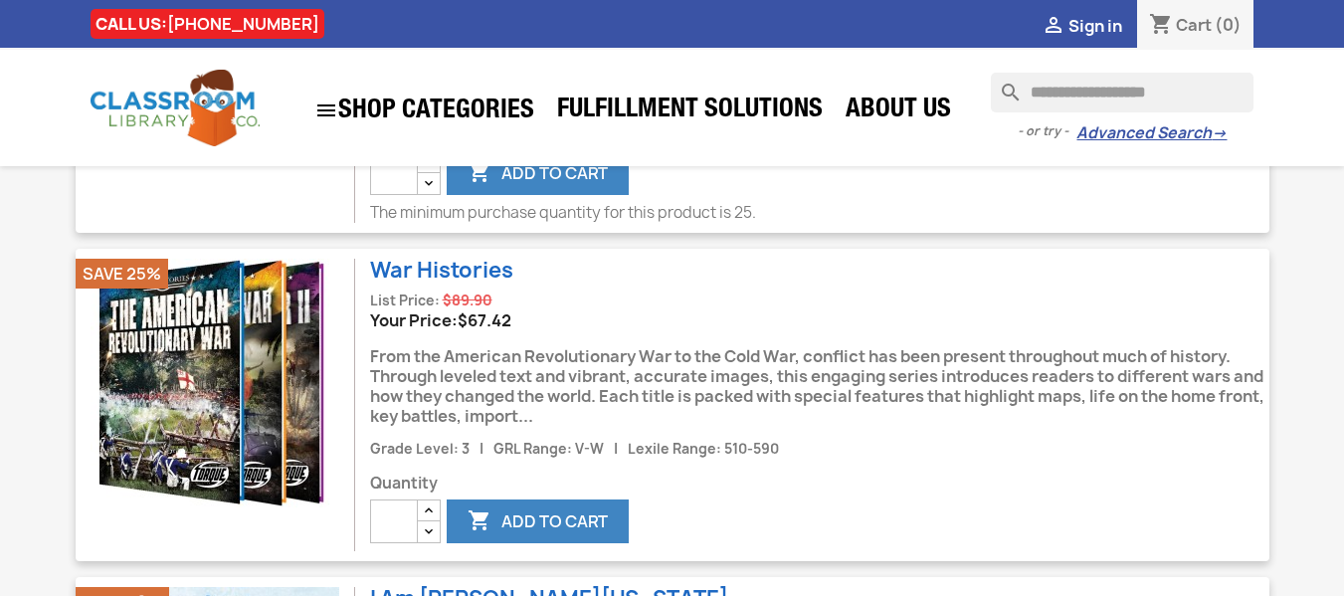
scroll to position [406, 0]
